Goal: Browse casually: Explore the website without a specific task or goal

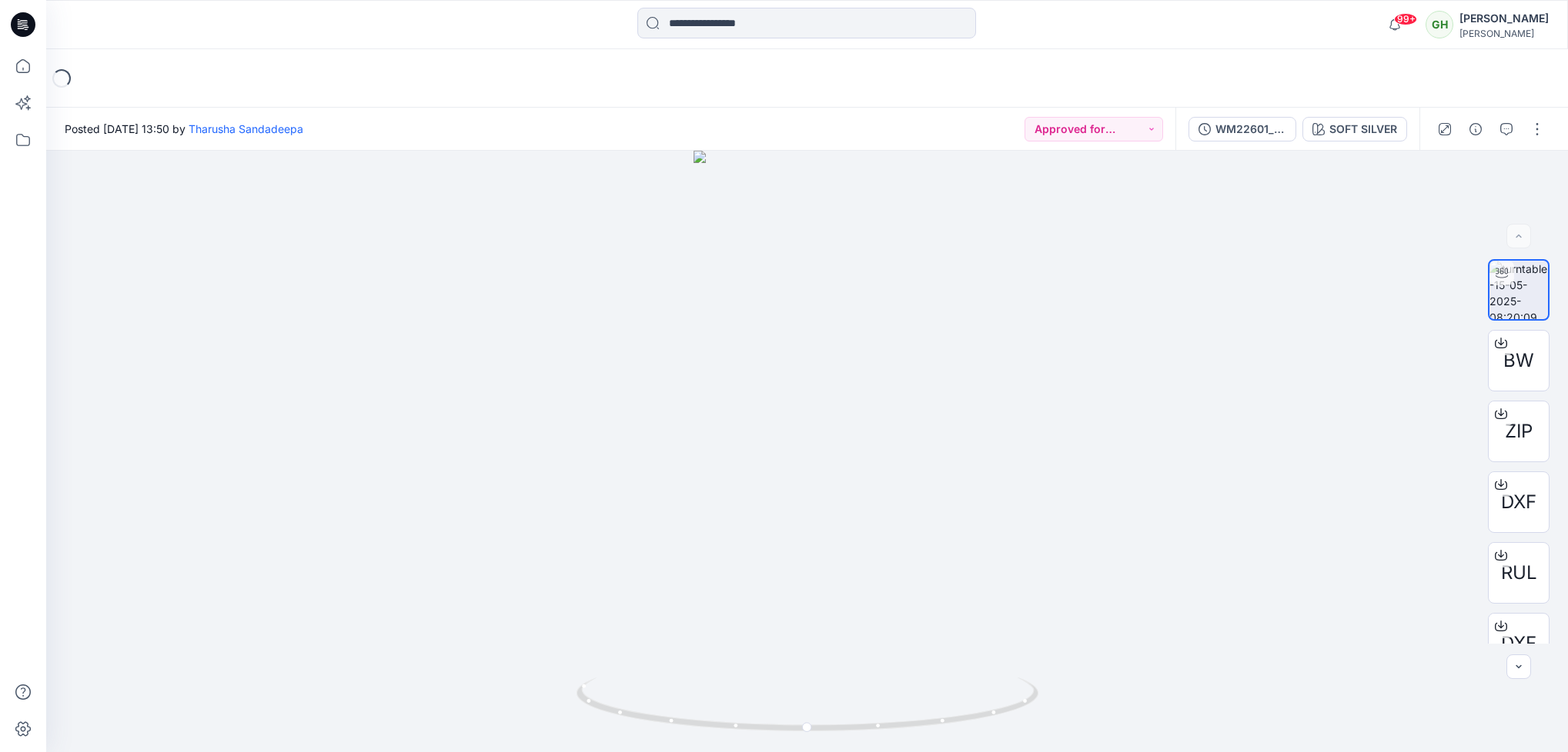
click at [28, 28] on icon at bounding box center [22, 24] width 24 height 24
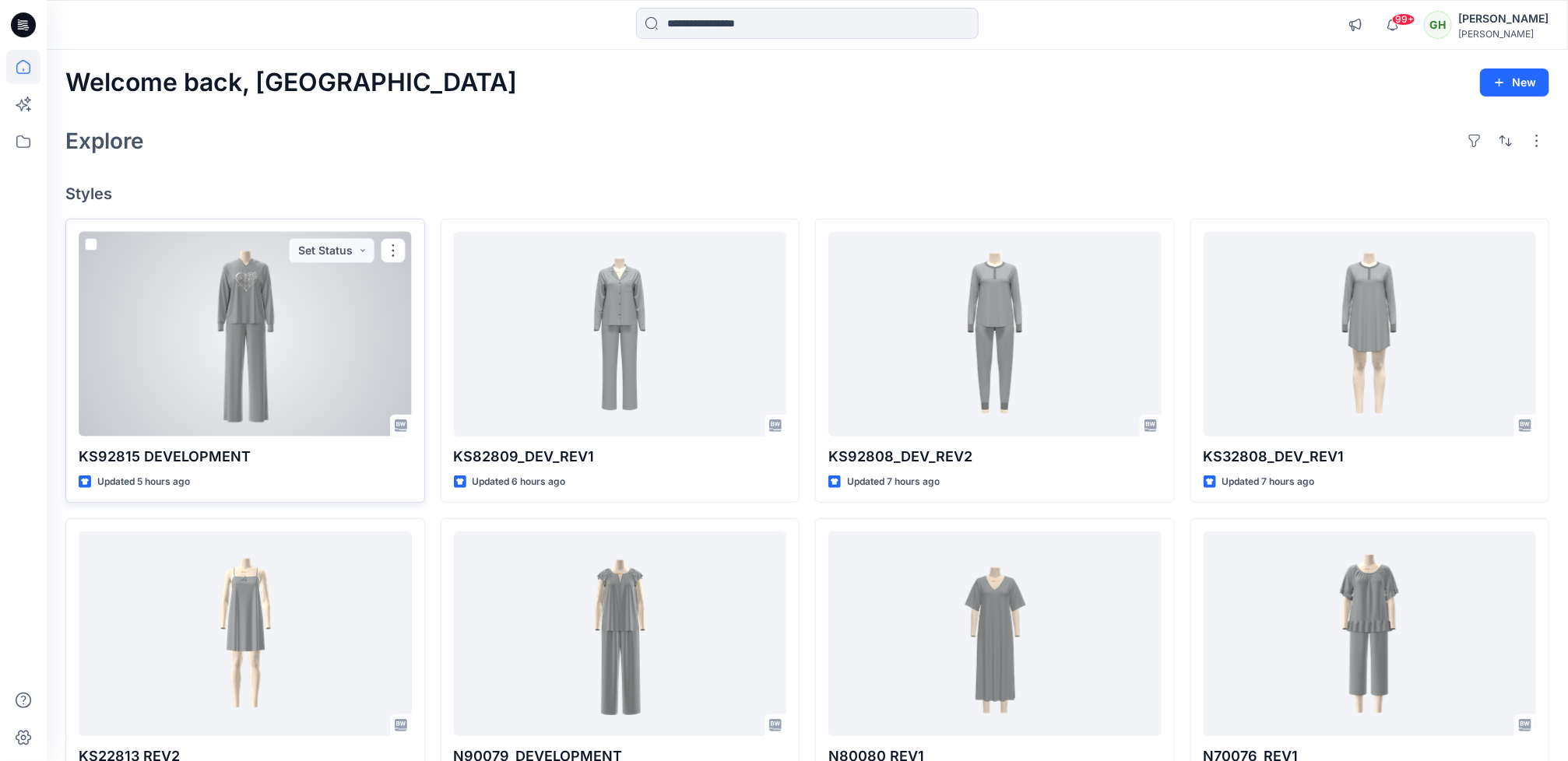
click at [213, 329] on div at bounding box center [245, 334] width 333 height 204
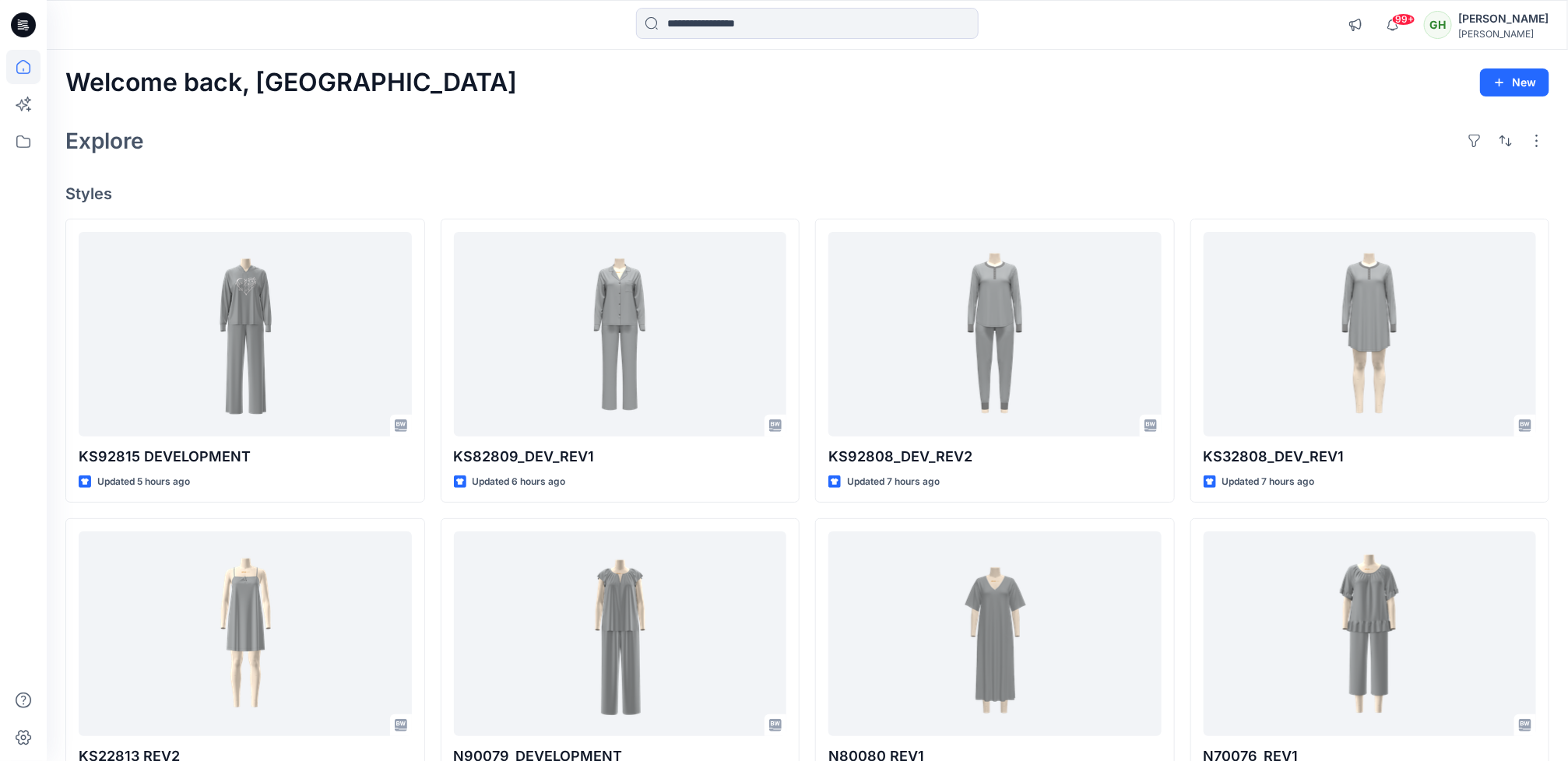
click at [922, 161] on div "Welcome back, Gayan New Explore Styles KS92815 DEVELOPMENT Updated 5 hours ago …" at bounding box center [808, 614] width 1522 height 1128
